Goal: Information Seeking & Learning: Learn about a topic

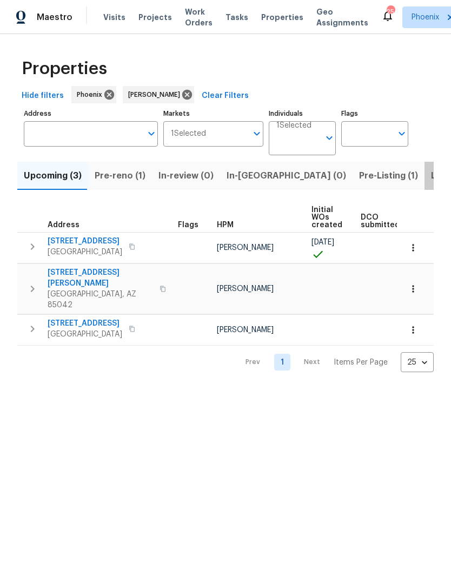
click at [431, 178] on span "Listed (11)" at bounding box center [452, 175] width 43 height 15
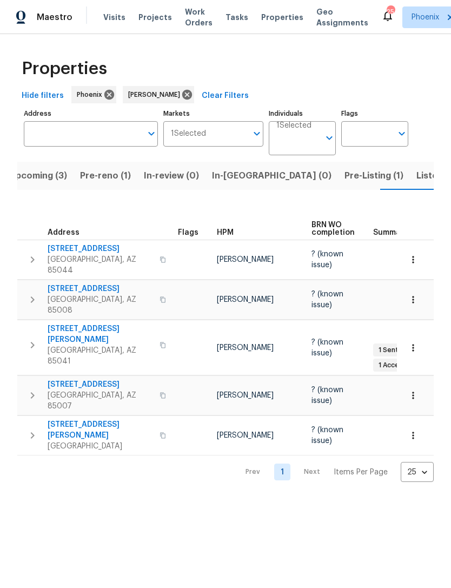
click at [416, 178] on span "Listed (11)" at bounding box center [437, 175] width 43 height 15
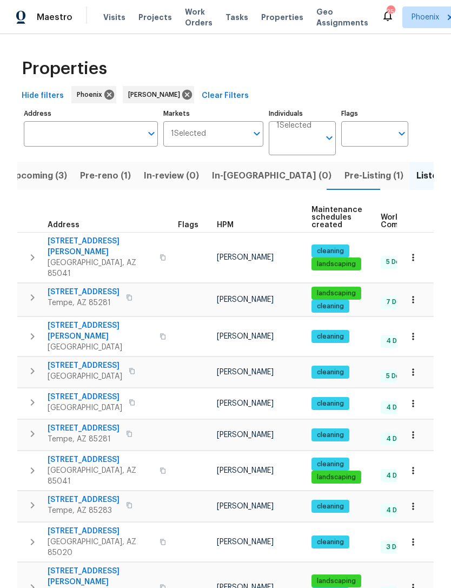
click at [102, 169] on span "Pre-reno (1)" at bounding box center [105, 175] width 51 height 15
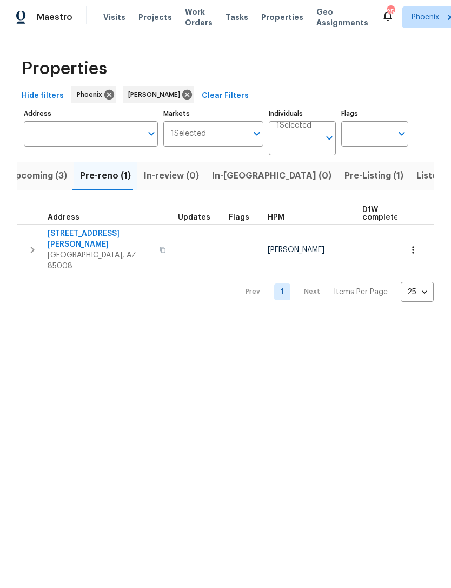
click at [38, 177] on span "Upcoming (3)" at bounding box center [38, 175] width 58 height 15
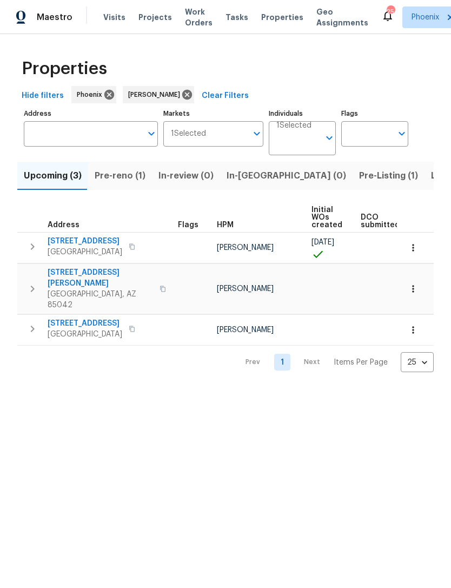
click at [161, 278] on button "button" at bounding box center [162, 288] width 13 height 37
click at [159, 285] on icon "button" at bounding box center [162, 288] width 6 height 6
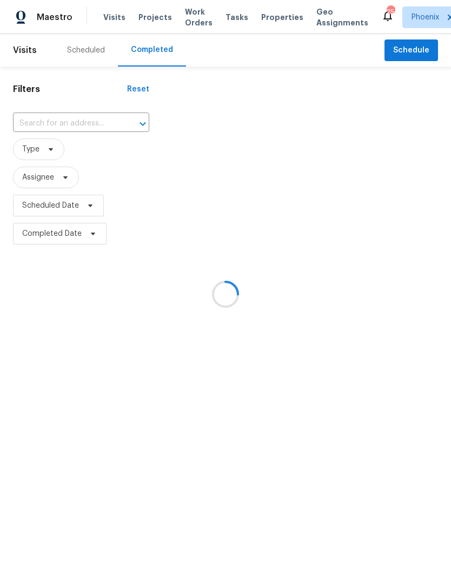
click at [58, 123] on div at bounding box center [225, 294] width 451 height 588
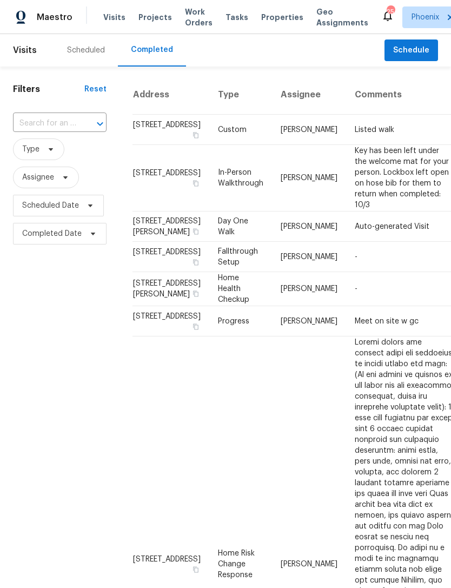
click at [50, 124] on input "text" at bounding box center [44, 123] width 63 height 17
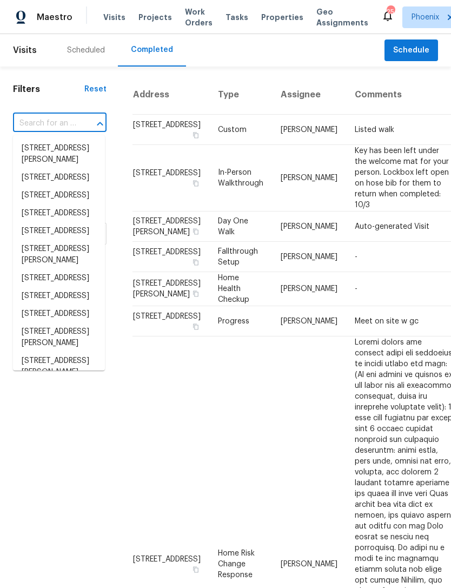
click at [39, 124] on input "text" at bounding box center [44, 123] width 63 height 17
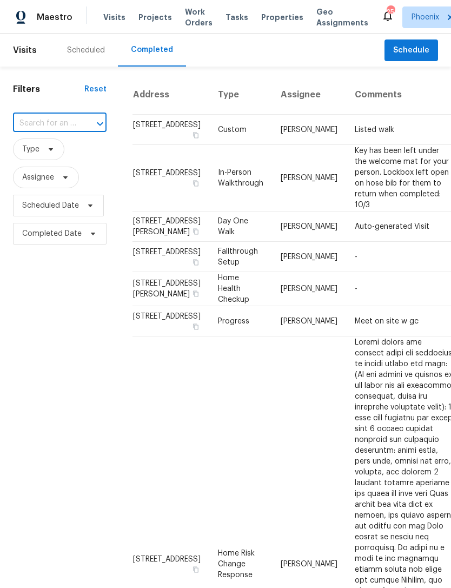
paste input "4244 E Saint Catherine Ave Phoenix AZ 85042"
type input "4244 E Saint Catherine Ave Phoenix AZ 85042"
click at [58, 151] on li "4244 E Saint Catherine Ave, Phoenix, AZ 85042" at bounding box center [59, 153] width 92 height 29
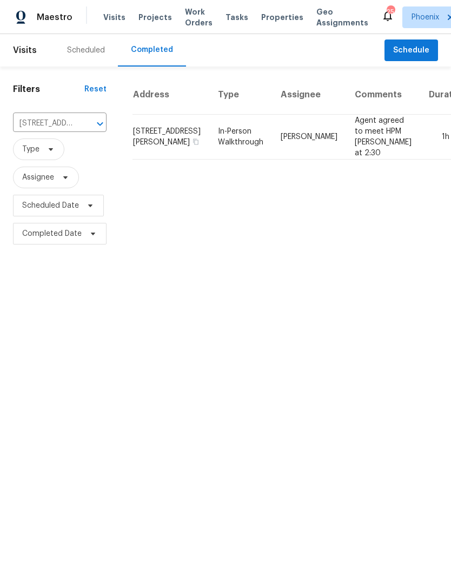
click at [346, 154] on td "Agent agreed to meet HPM Brian at 2:30" at bounding box center [383, 137] width 74 height 45
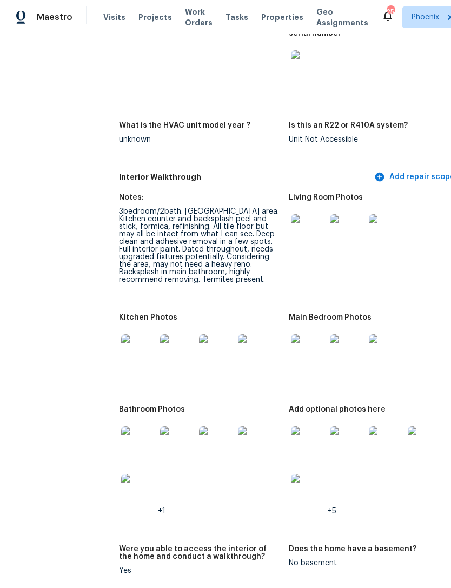
scroll to position [1232, 13]
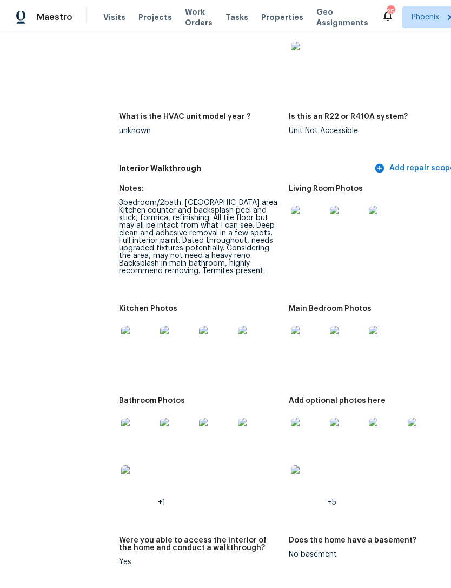
click at [408, 419] on img at bounding box center [425, 434] width 35 height 35
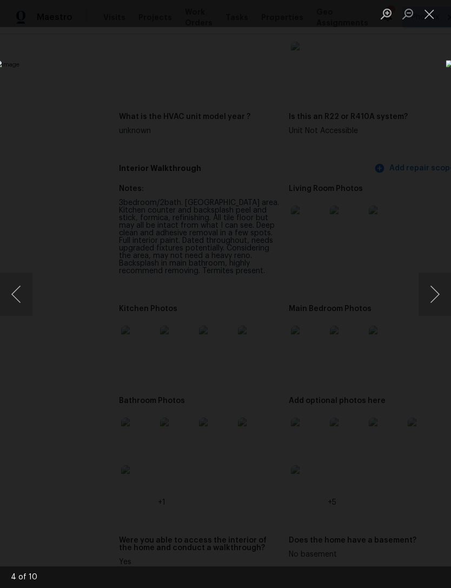
click at [436, 294] on button "Next image" at bounding box center [434, 293] width 32 height 43
click at [432, 295] on button "Next image" at bounding box center [434, 293] width 32 height 43
click at [435, 295] on button "Next image" at bounding box center [434, 293] width 32 height 43
click at [435, 292] on button "Next image" at bounding box center [434, 293] width 32 height 43
click at [17, 295] on button "Previous image" at bounding box center [16, 293] width 32 height 43
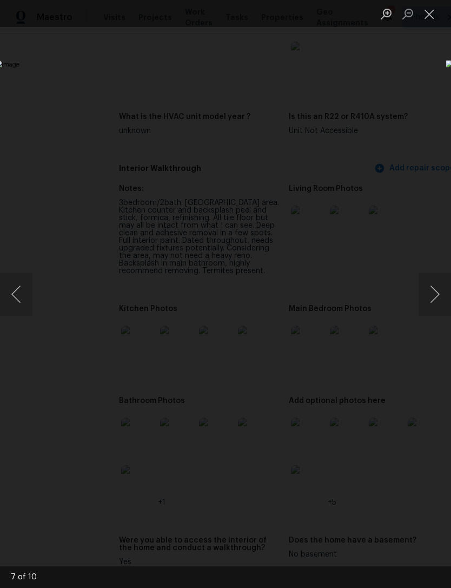
click at [29, 284] on button "Previous image" at bounding box center [16, 293] width 32 height 43
click at [444, 290] on button "Next image" at bounding box center [434, 293] width 32 height 43
click at [438, 291] on button "Next image" at bounding box center [434, 293] width 32 height 43
click at [437, 291] on button "Next image" at bounding box center [434, 293] width 32 height 43
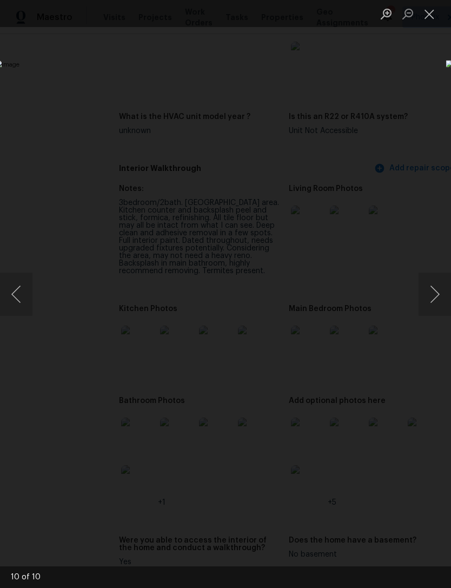
click at [436, 292] on button "Next image" at bounding box center [434, 293] width 32 height 43
click at [436, 291] on button "Next image" at bounding box center [434, 293] width 32 height 43
click at [438, 293] on button "Next image" at bounding box center [434, 293] width 32 height 43
click at [439, 288] on button "Next image" at bounding box center [434, 293] width 32 height 43
click at [436, 289] on button "Next image" at bounding box center [434, 293] width 32 height 43
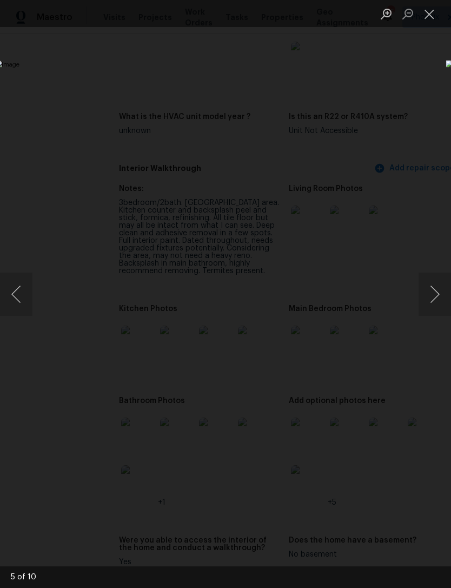
click at [435, 289] on button "Next image" at bounding box center [434, 293] width 32 height 43
click at [432, 17] on button "Close lightbox" at bounding box center [429, 13] width 22 height 19
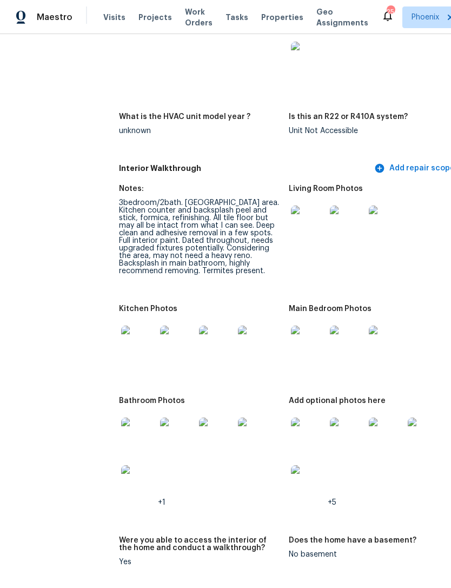
click at [121, 425] on img at bounding box center [138, 434] width 35 height 35
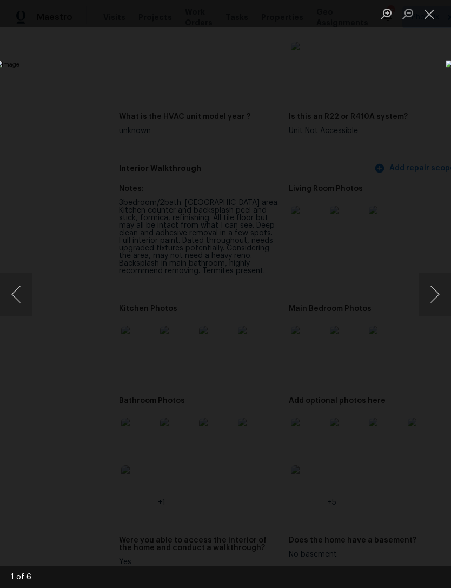
click at [439, 303] on button "Next image" at bounding box center [434, 293] width 32 height 43
click at [437, 297] on button "Next image" at bounding box center [434, 293] width 32 height 43
click at [436, 298] on button "Next image" at bounding box center [434, 293] width 32 height 43
click at [439, 294] on button "Next image" at bounding box center [434, 293] width 32 height 43
click at [436, 299] on button "Next image" at bounding box center [434, 293] width 32 height 43
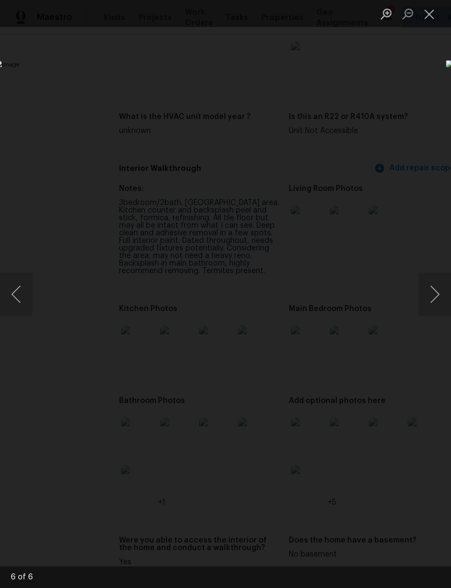
click at [436, 12] on button "Close lightbox" at bounding box center [429, 13] width 22 height 19
